Goal: Task Accomplishment & Management: Use online tool/utility

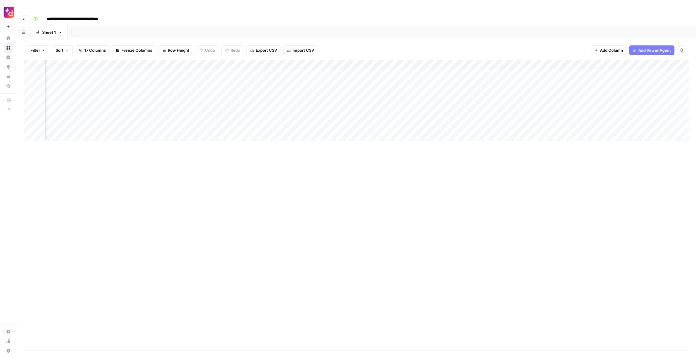
scroll to position [0, 538]
click at [587, 60] on div "Add Column" at bounding box center [356, 100] width 665 height 81
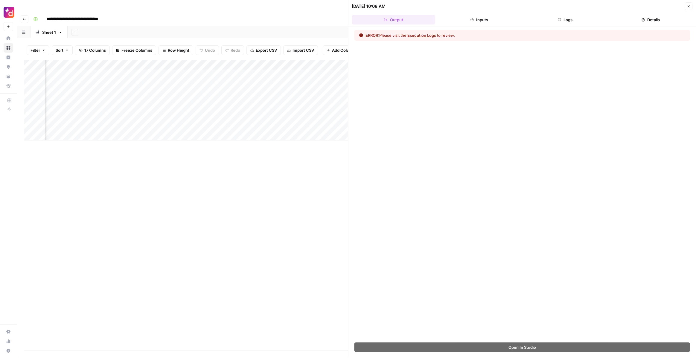
click at [624, 13] on header "[DATE] 10:08 AM Close Output Inputs Logs Details" at bounding box center [523, 13] width 348 height 27
click at [624, 18] on button "Details" at bounding box center [650, 20] width 83 height 10
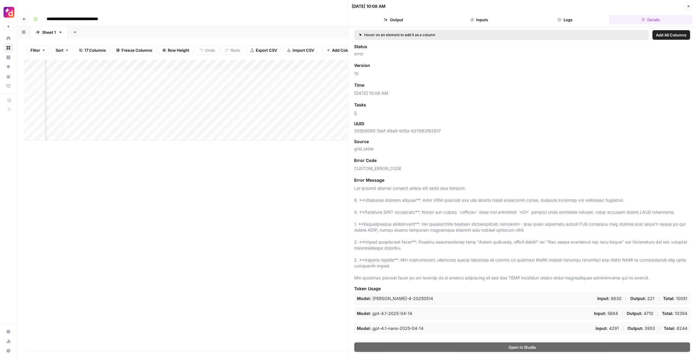
click at [585, 22] on button "Logs" at bounding box center [565, 20] width 83 height 10
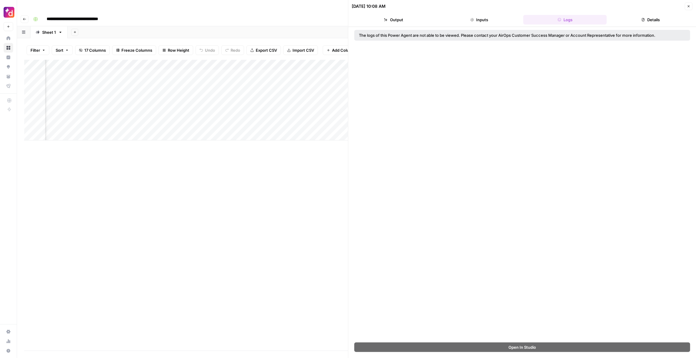
click at [638, 22] on button "Details" at bounding box center [650, 20] width 83 height 10
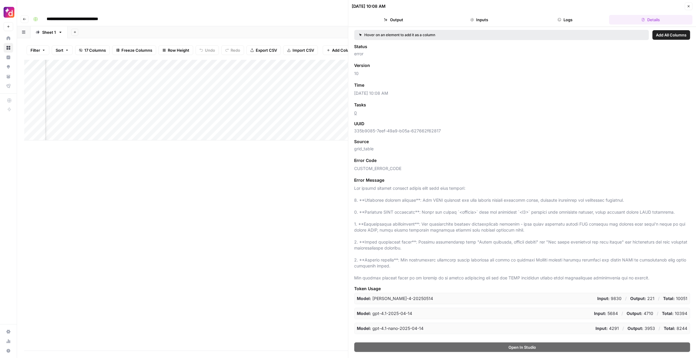
click at [490, 25] on header "[DATE] 10:08 AM Close Output Inputs Logs Details" at bounding box center [523, 13] width 348 height 27
click at [478, 21] on button "Inputs" at bounding box center [479, 20] width 83 height 10
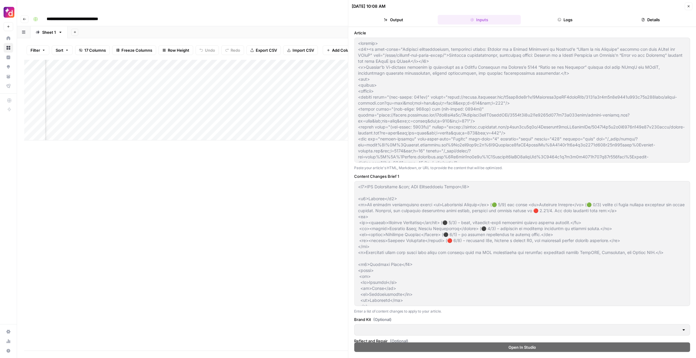
type input "Dialpad"
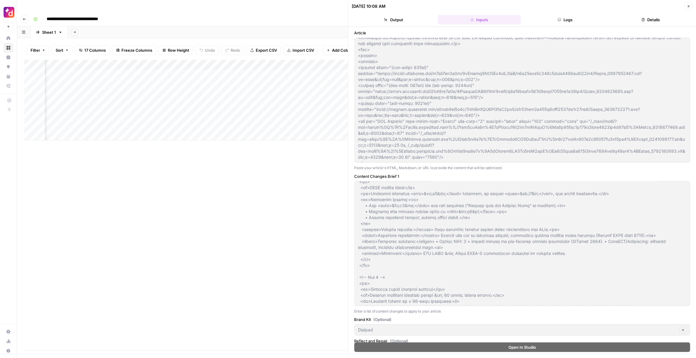
scroll to position [320, 0]
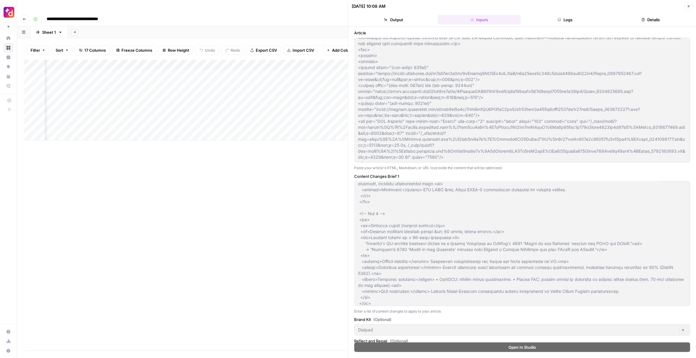
click at [689, 5] on icon "button" at bounding box center [689, 6] width 4 height 4
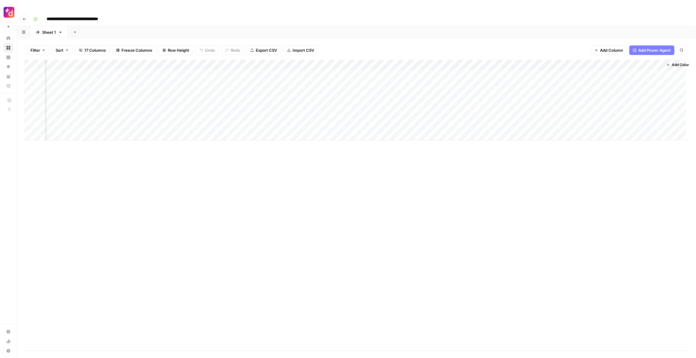
scroll to position [0, 531]
click at [603, 61] on div "Add Column" at bounding box center [356, 100] width 665 height 81
click at [602, 62] on div "Add Column" at bounding box center [356, 100] width 665 height 81
click at [596, 62] on div "Add Column" at bounding box center [356, 100] width 665 height 81
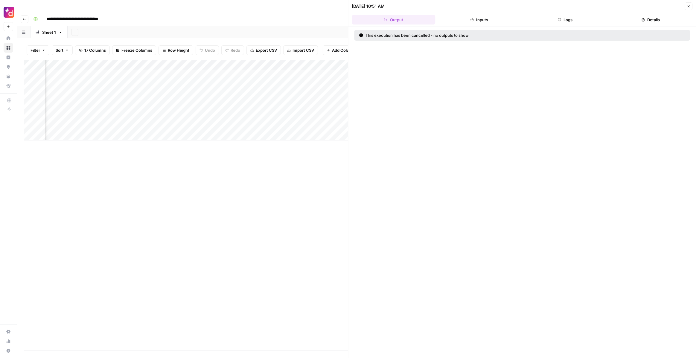
click at [493, 19] on button "Inputs" at bounding box center [479, 20] width 83 height 10
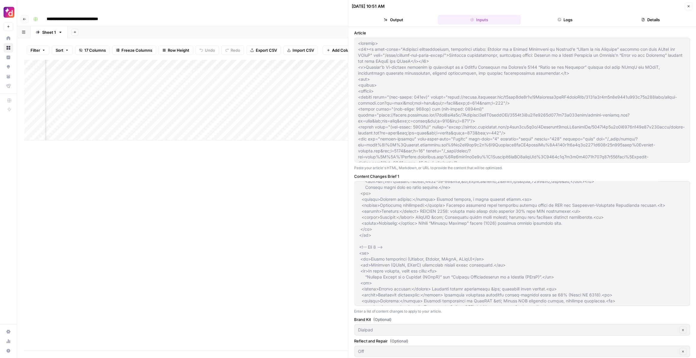
scroll to position [267, 0]
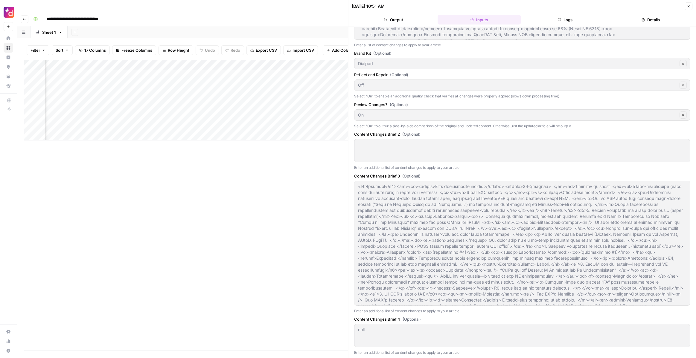
click at [688, 6] on icon "button" at bounding box center [689, 6] width 4 height 4
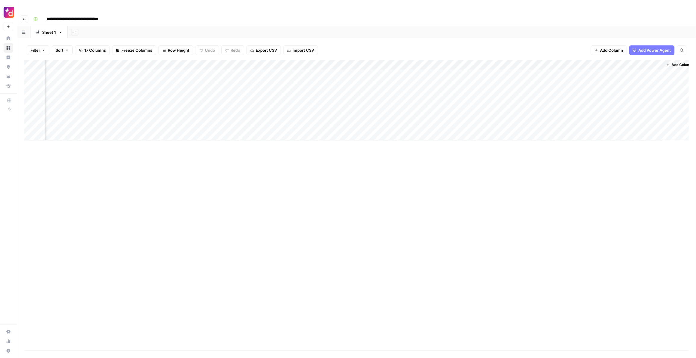
scroll to position [0, 538]
click at [586, 63] on div "Add Column" at bounding box center [356, 100] width 665 height 81
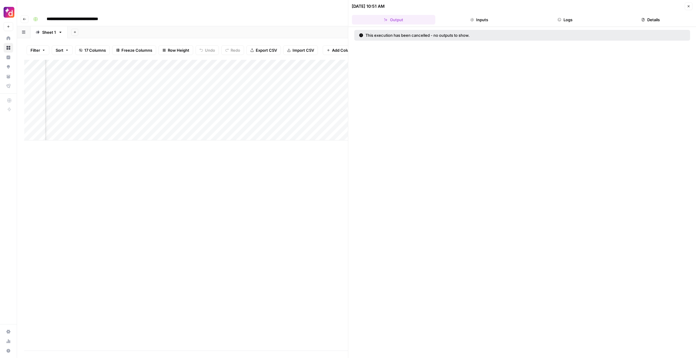
click at [515, 21] on button "Inputs" at bounding box center [479, 20] width 83 height 10
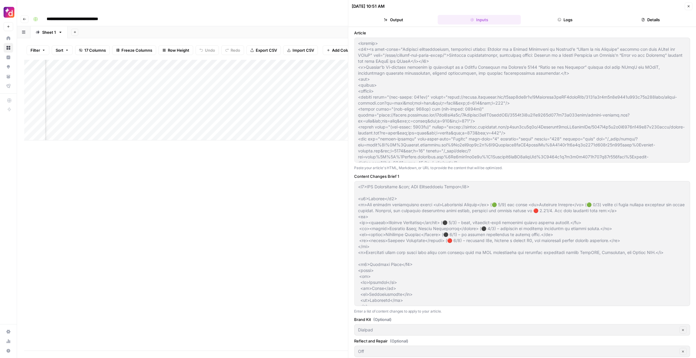
click at [547, 20] on button "Logs" at bounding box center [565, 20] width 83 height 10
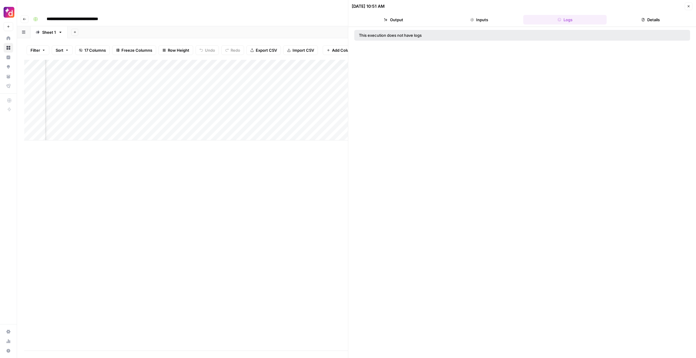
click at [627, 21] on button "Details" at bounding box center [650, 20] width 83 height 10
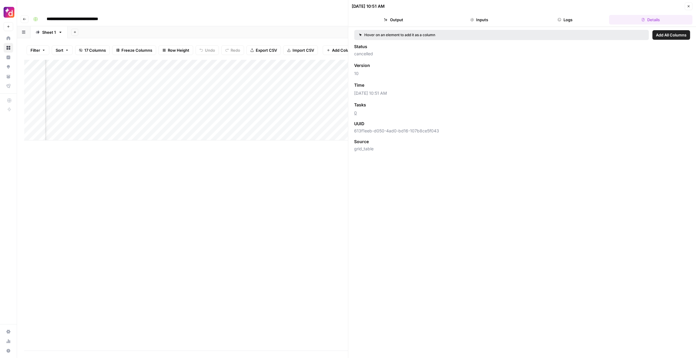
click at [688, 4] on button "Close" at bounding box center [689, 6] width 8 height 8
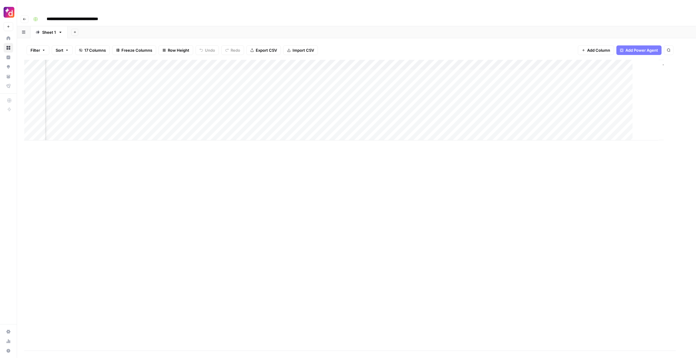
scroll to position [0, 531]
click at [596, 60] on div "Add Column" at bounding box center [356, 100] width 665 height 81
click at [558, 101] on span "Configure Inputs" at bounding box center [553, 103] width 52 height 6
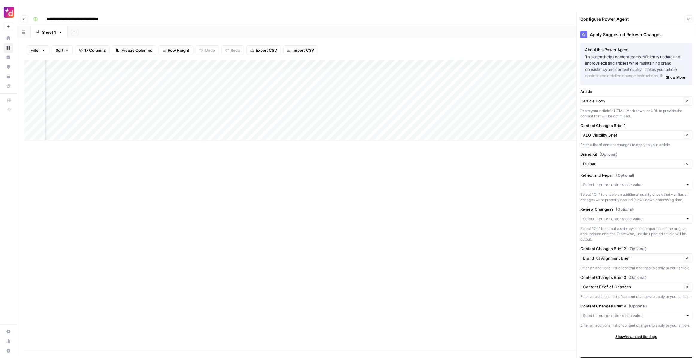
scroll to position [0, 519]
click at [608, 255] on input "Content Changes Brief 2 (Optional)" at bounding box center [632, 258] width 98 height 6
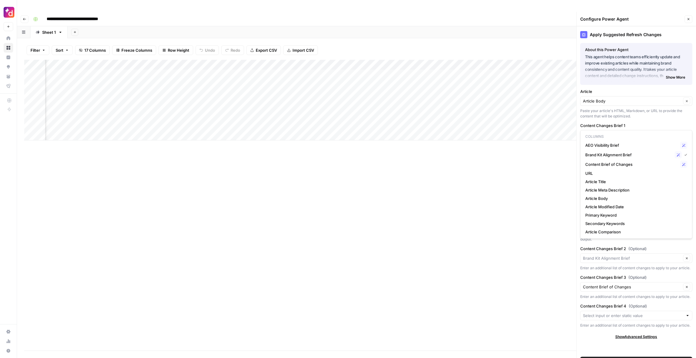
type input "Brand Kit Alignment Brief"
click at [345, 107] on div "Add Column" at bounding box center [356, 100] width 665 height 81
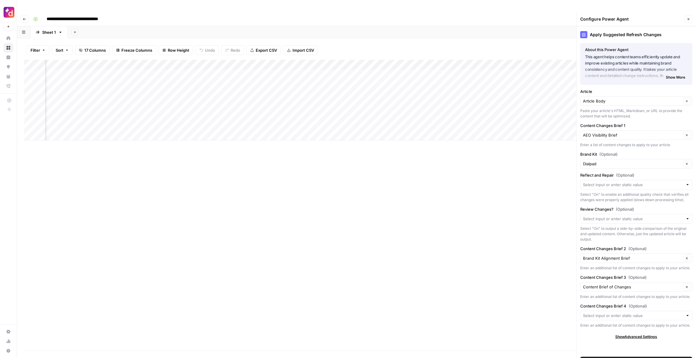
scroll to position [0, 54]
click at [637, 182] on input "Reflect and Repair (Optional)" at bounding box center [633, 185] width 100 height 6
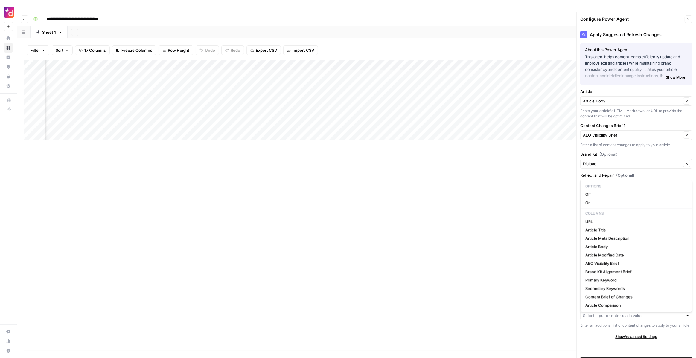
click at [638, 158] on div "Apply Suggested Refresh Changes About this Power Agent This agent helps content…" at bounding box center [636, 198] width 119 height 344
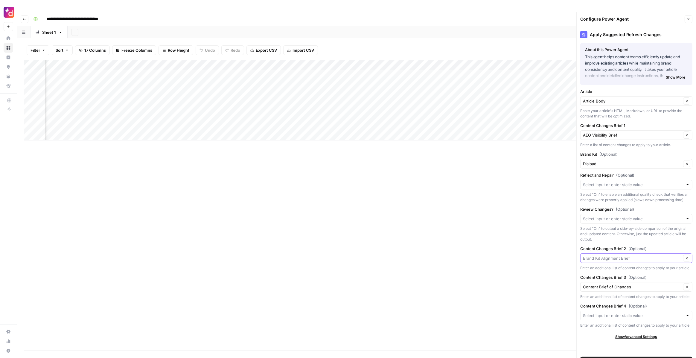
click at [639, 255] on input "Content Changes Brief 2 (Optional)" at bounding box center [632, 258] width 98 height 6
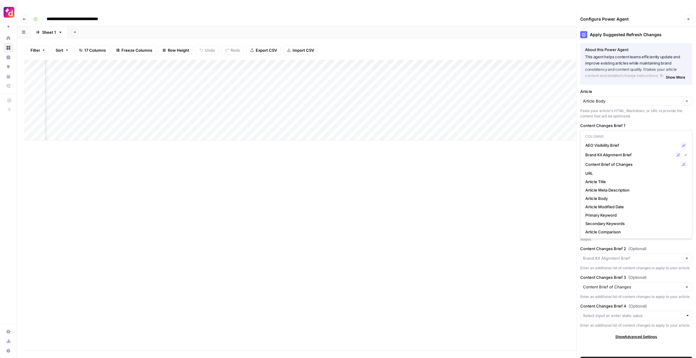
scroll to position [0, 416]
type input "Brand Kit Alignment Brief"
click at [642, 252] on div "Content Changes Brief 2 (Optional) Brand Kit Alignment Brief Clear Enter an add…" at bounding box center [636, 258] width 112 height 25
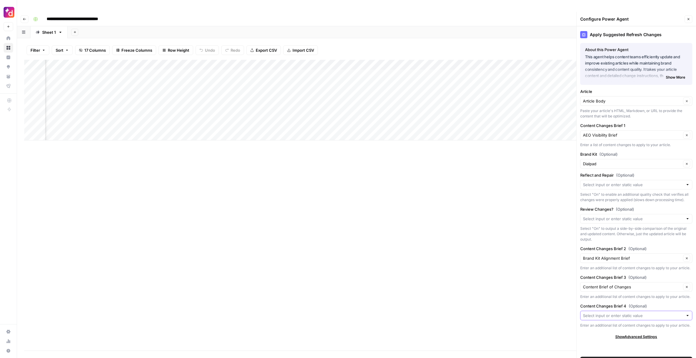
click at [642, 313] on input "Content Changes Brief 4 (Optional)" at bounding box center [633, 316] width 100 height 6
click at [614, 334] on div "Show Advanced Settings" at bounding box center [636, 336] width 112 height 5
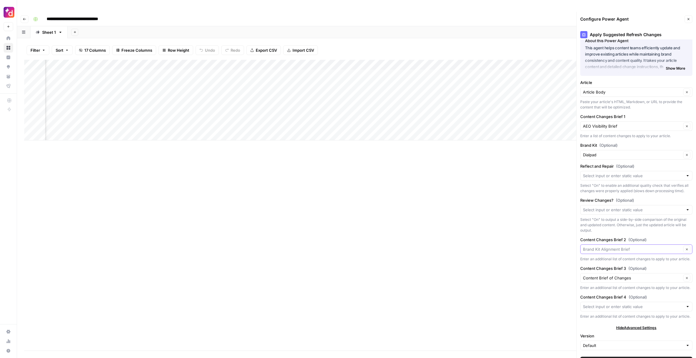
click at [631, 247] on input "Content Changes Brief 2 (Optional)" at bounding box center [632, 250] width 98 height 6
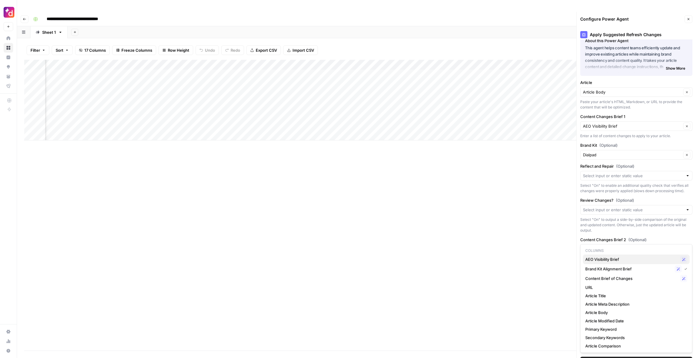
click at [618, 258] on span "AEO Visibility Brief" at bounding box center [631, 260] width 92 height 6
type input "AEO Visibility Brief"
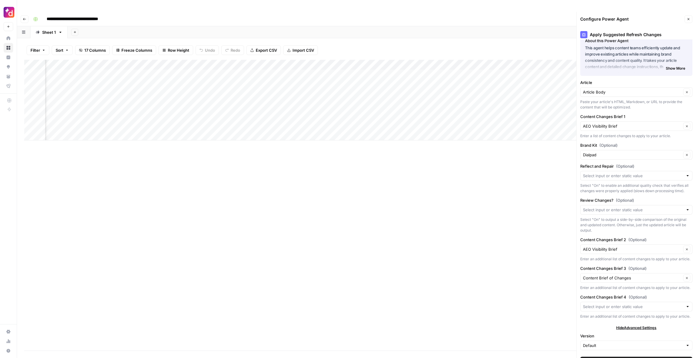
click at [644, 358] on span "Save Power Agent" at bounding box center [636, 362] width 34 height 6
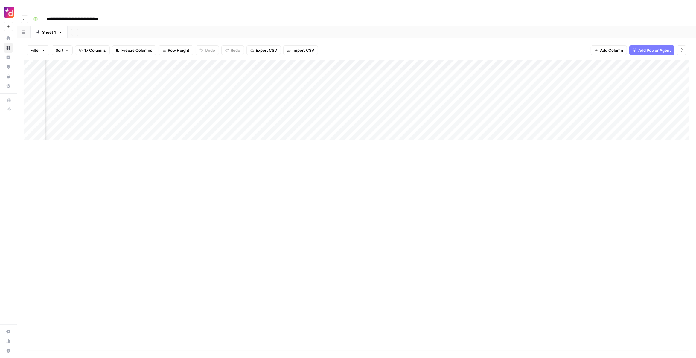
scroll to position [0, 521]
click at [612, 63] on div "Add Column" at bounding box center [356, 100] width 665 height 81
